Goal: Use online tool/utility: Utilize a website feature to perform a specific function

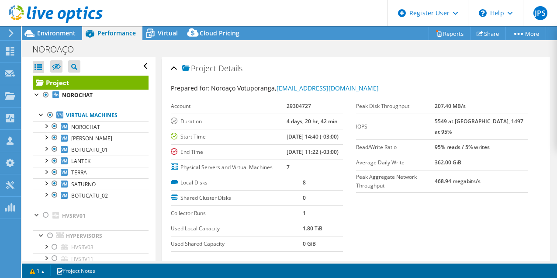
select select "SouthAmerica"
select select "USD"
click at [51, 113] on div at bounding box center [50, 115] width 9 height 10
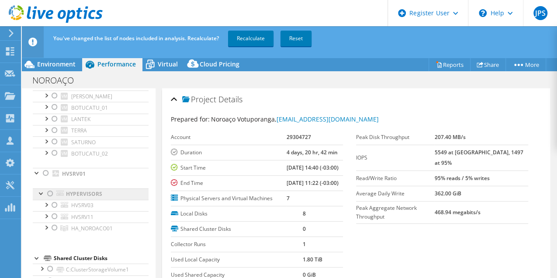
scroll to position [83, 0]
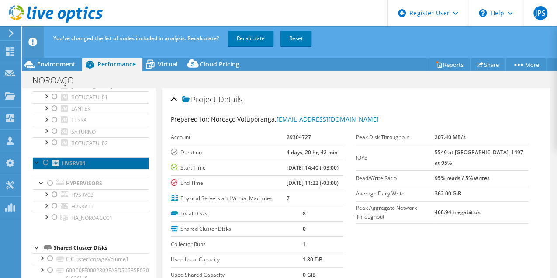
click at [51, 160] on link "HVSRV01" at bounding box center [91, 162] width 116 height 11
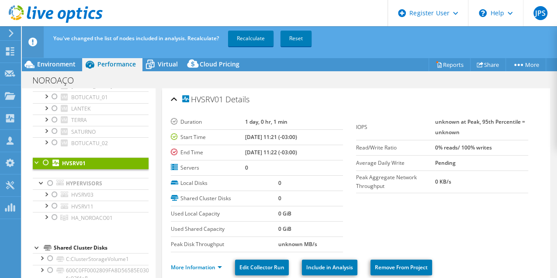
click at [45, 160] on div at bounding box center [46, 162] width 9 height 10
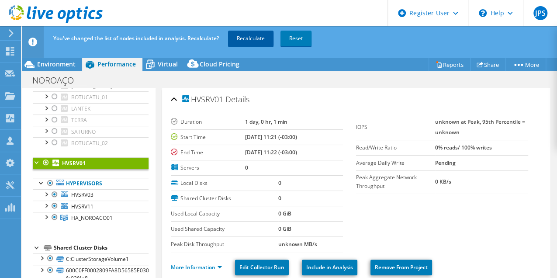
click at [251, 38] on link "Recalculate" at bounding box center [250, 39] width 45 height 16
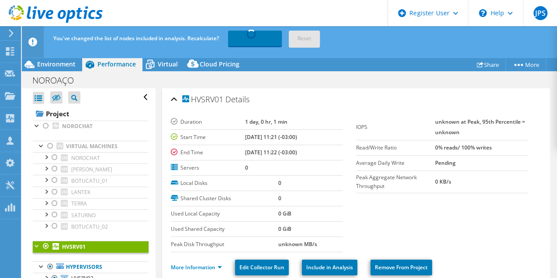
drag, startPoint x: 101, startPoint y: 145, endPoint x: 169, endPoint y: 80, distance: 93.1
click at [169, 80] on div "NOROAÇO Print" at bounding box center [289, 80] width 535 height 16
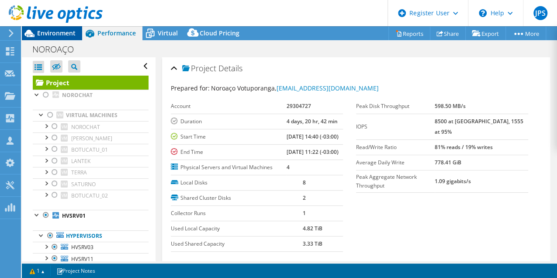
click at [64, 38] on div "Environment" at bounding box center [52, 33] width 60 height 14
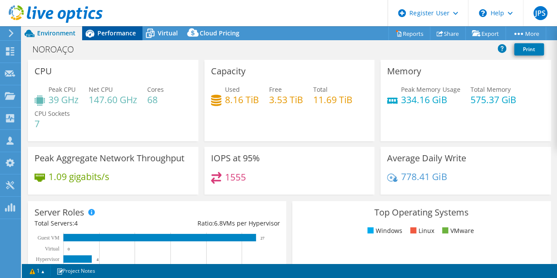
click at [115, 34] on span "Performance" at bounding box center [116, 33] width 38 height 8
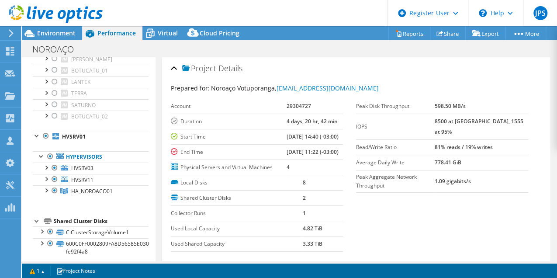
scroll to position [84, 0]
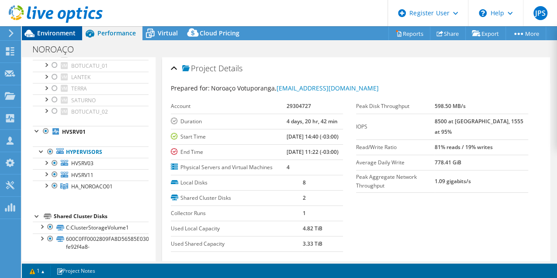
click at [73, 37] on span "Environment" at bounding box center [56, 33] width 38 height 8
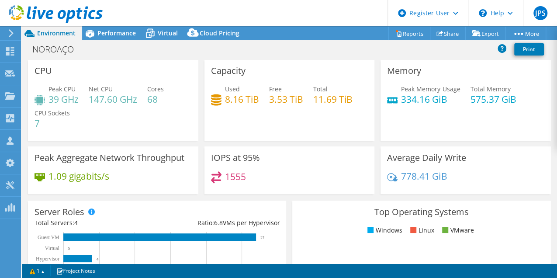
scroll to position [0, 0]
